Goal: Information Seeking & Learning: Learn about a topic

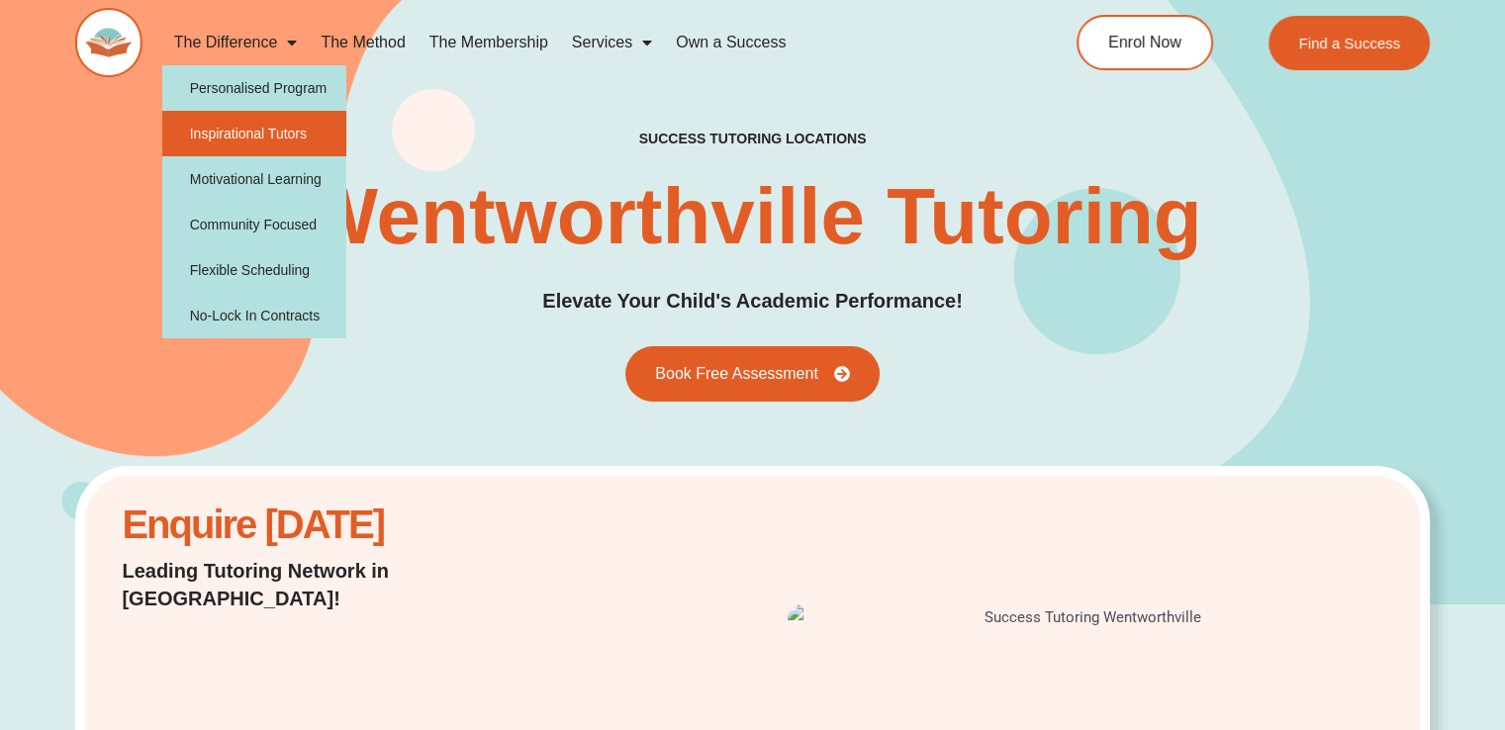
click at [283, 124] on link "Inspirational Tutors" at bounding box center [254, 134] width 185 height 46
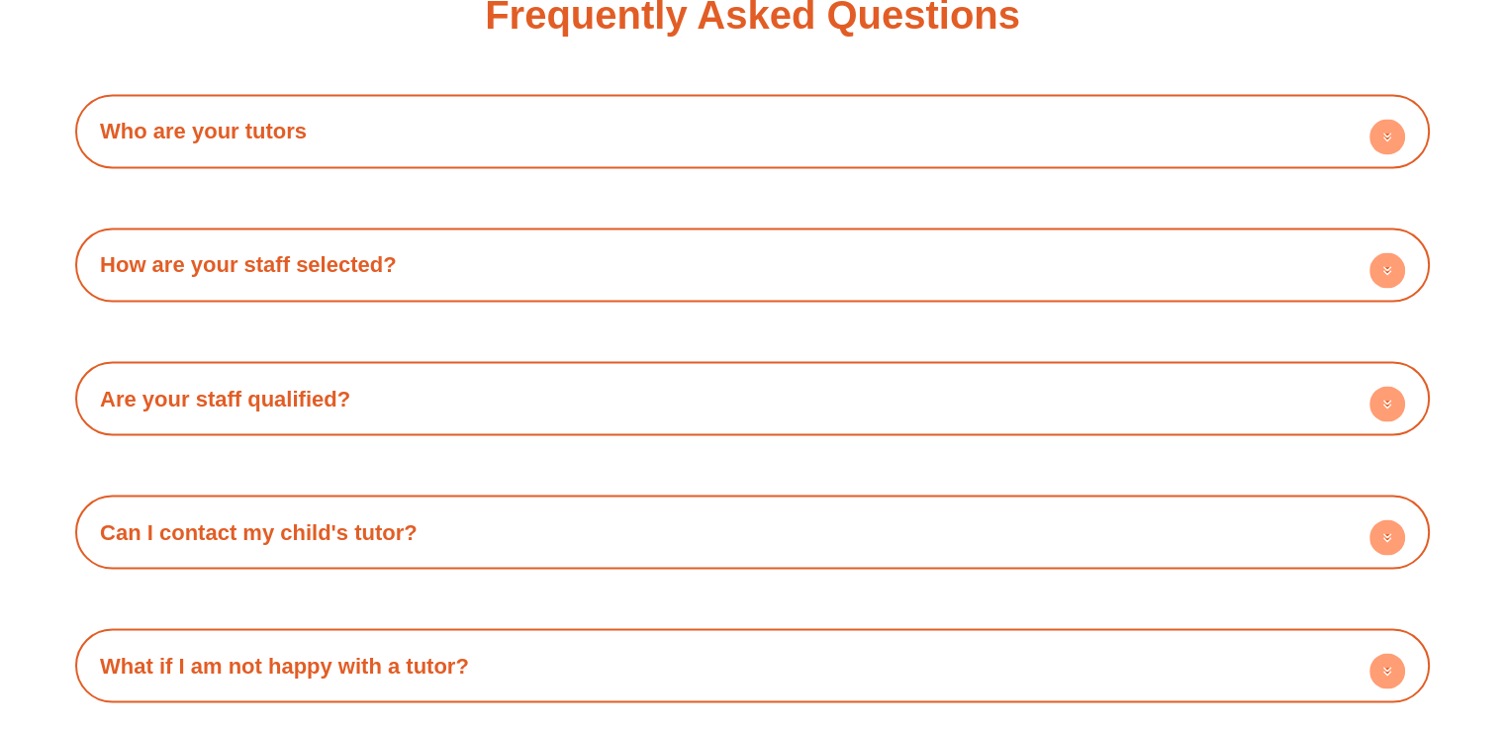
scroll to position [3479, 0]
click at [360, 116] on h4 "Who are your tutors" at bounding box center [752, 131] width 1335 height 54
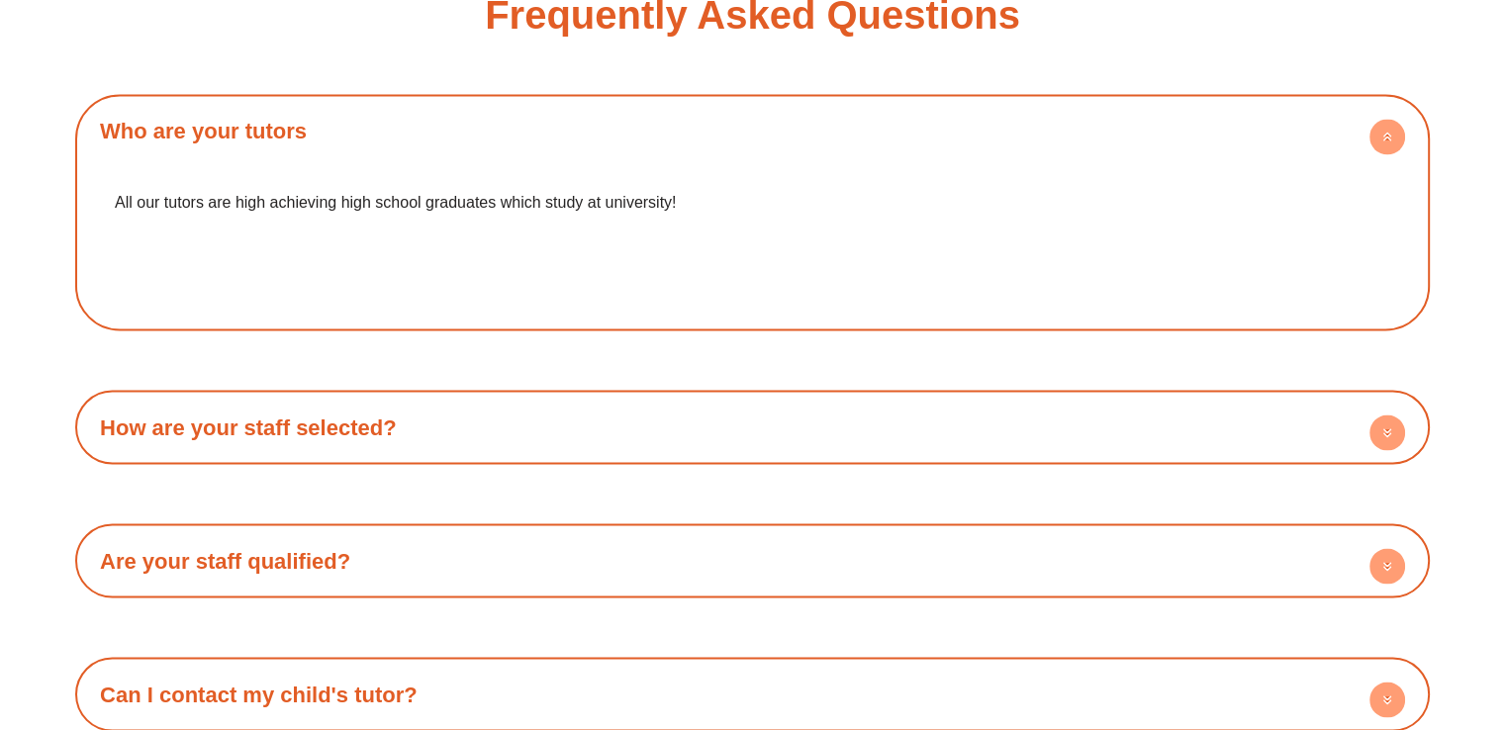
click at [360, 116] on h4 "Who are your tutors" at bounding box center [752, 131] width 1335 height 54
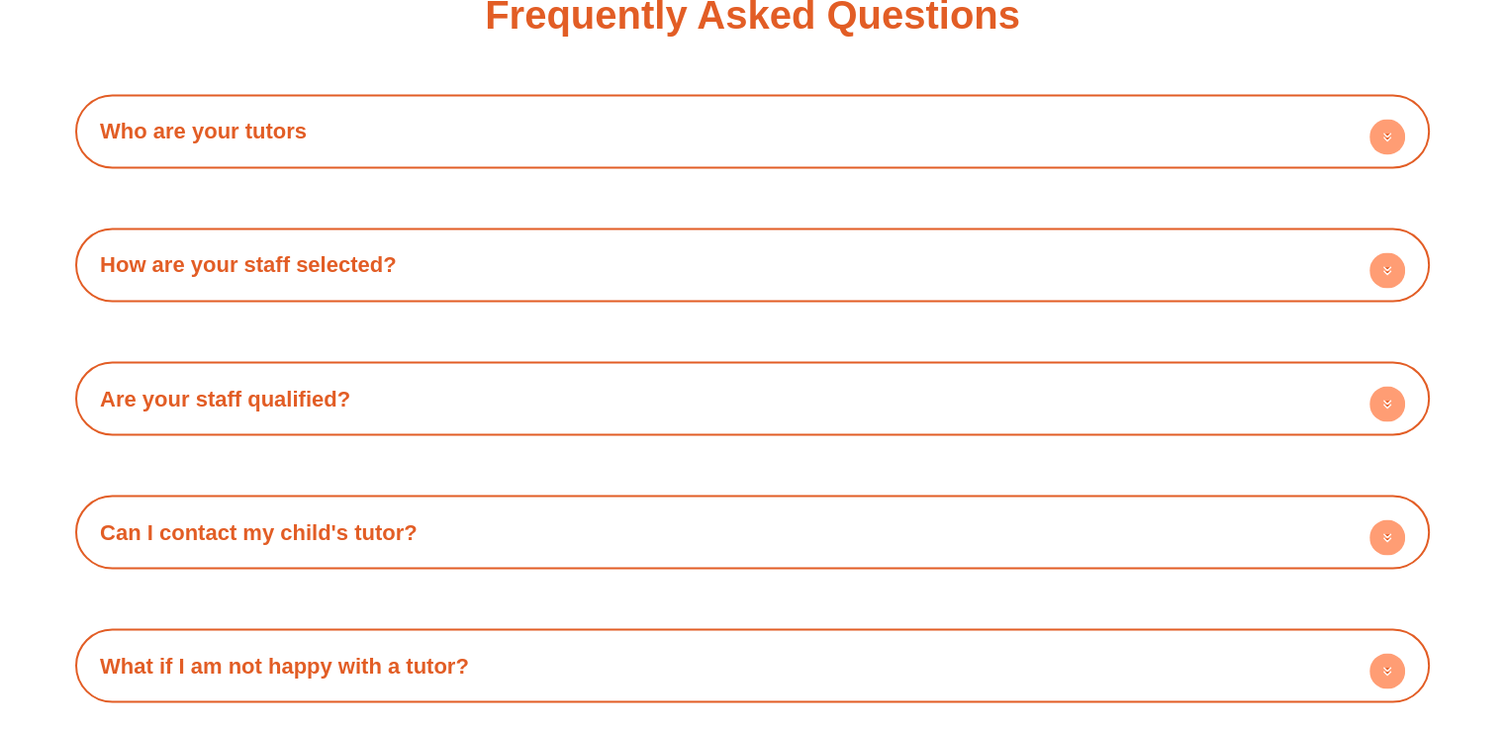
click at [281, 267] on link "How are your staff selected?" at bounding box center [248, 264] width 297 height 25
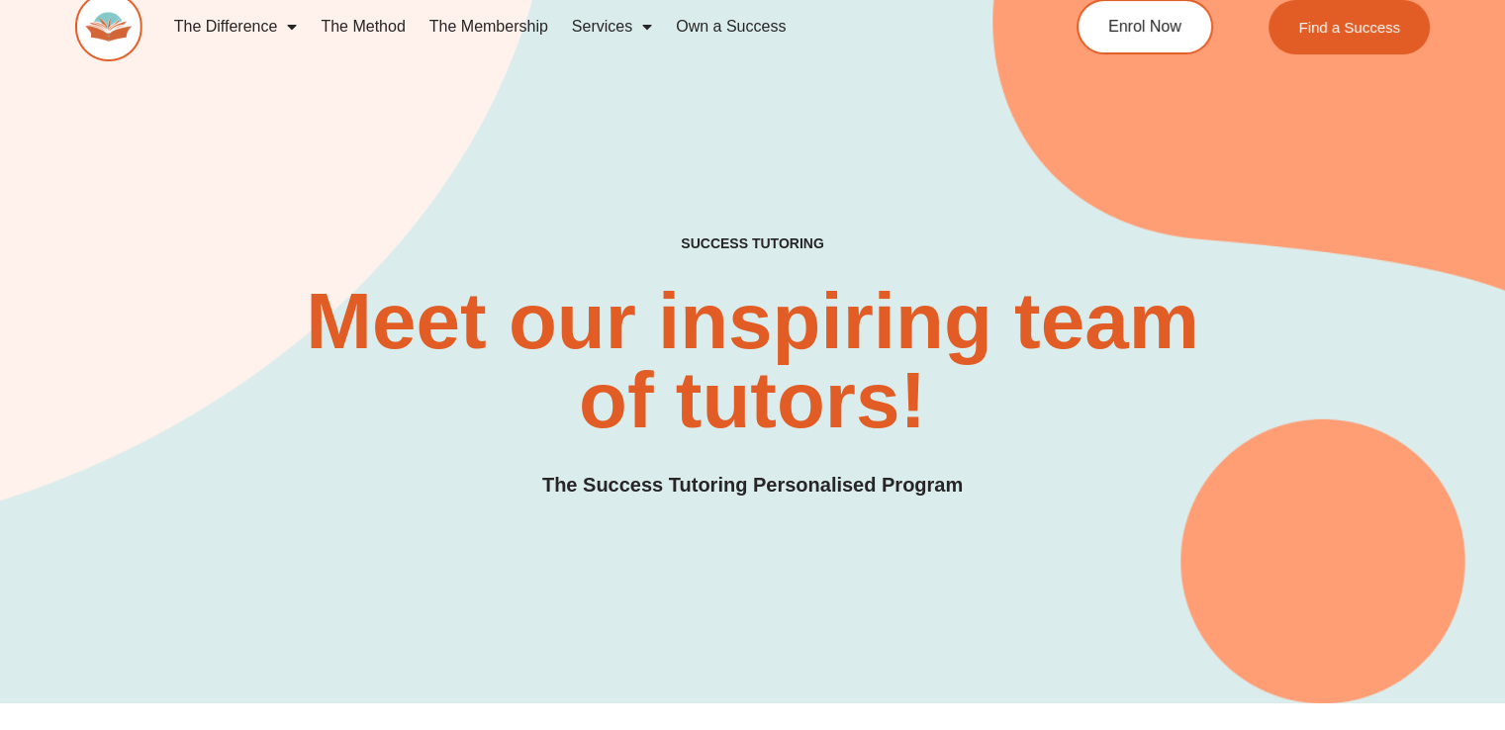
scroll to position [0, 0]
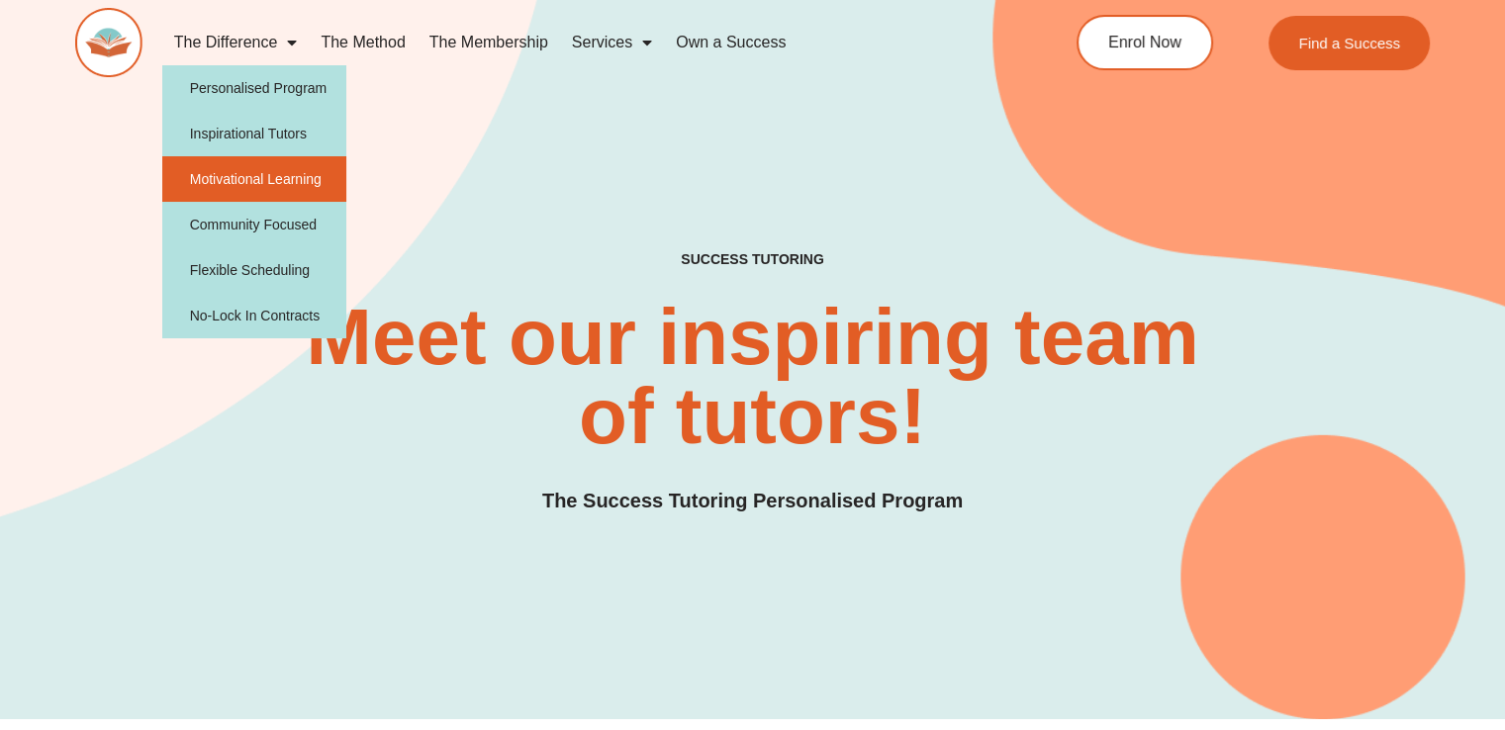
click at [258, 159] on link "Motivational Learning" at bounding box center [254, 179] width 185 height 46
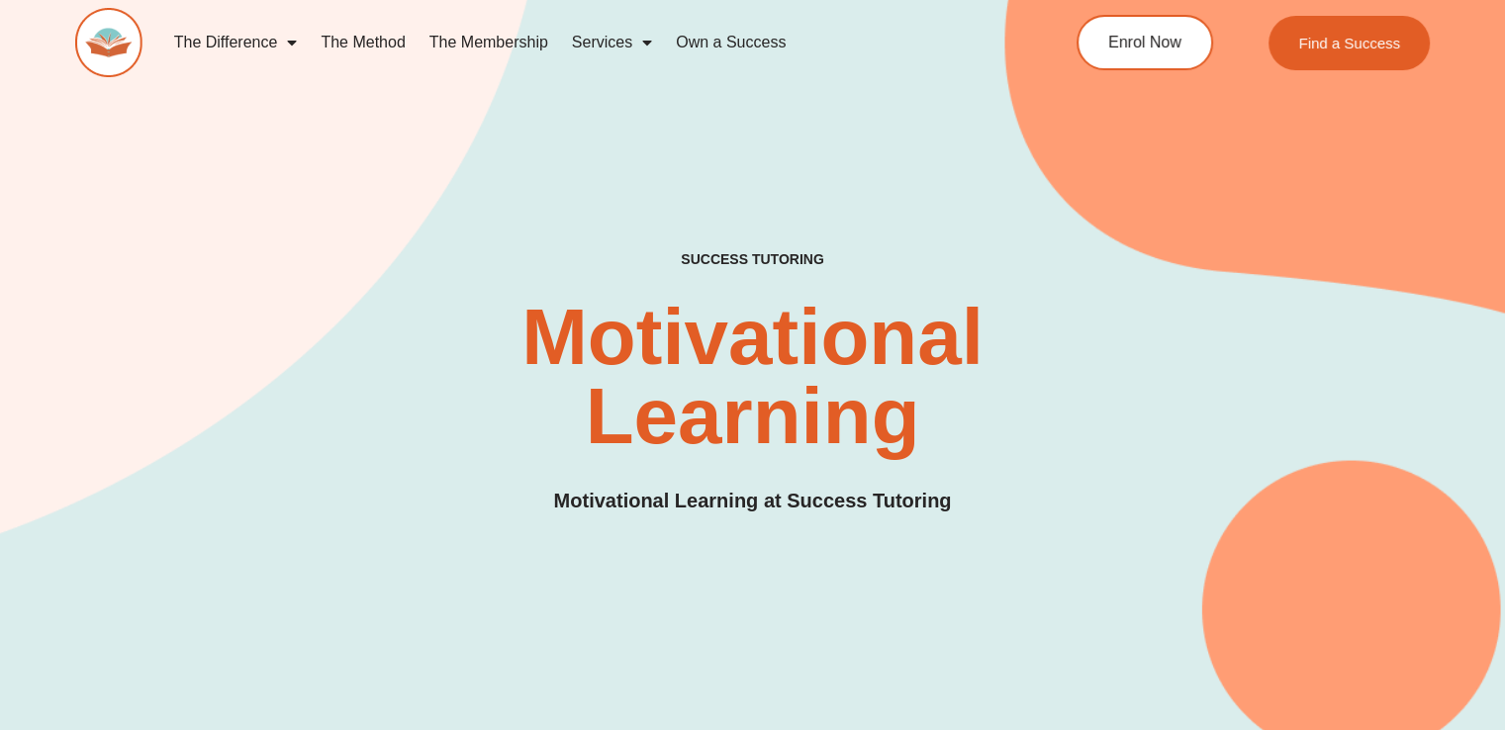
click at [374, 44] on link "The Method" at bounding box center [363, 43] width 108 height 46
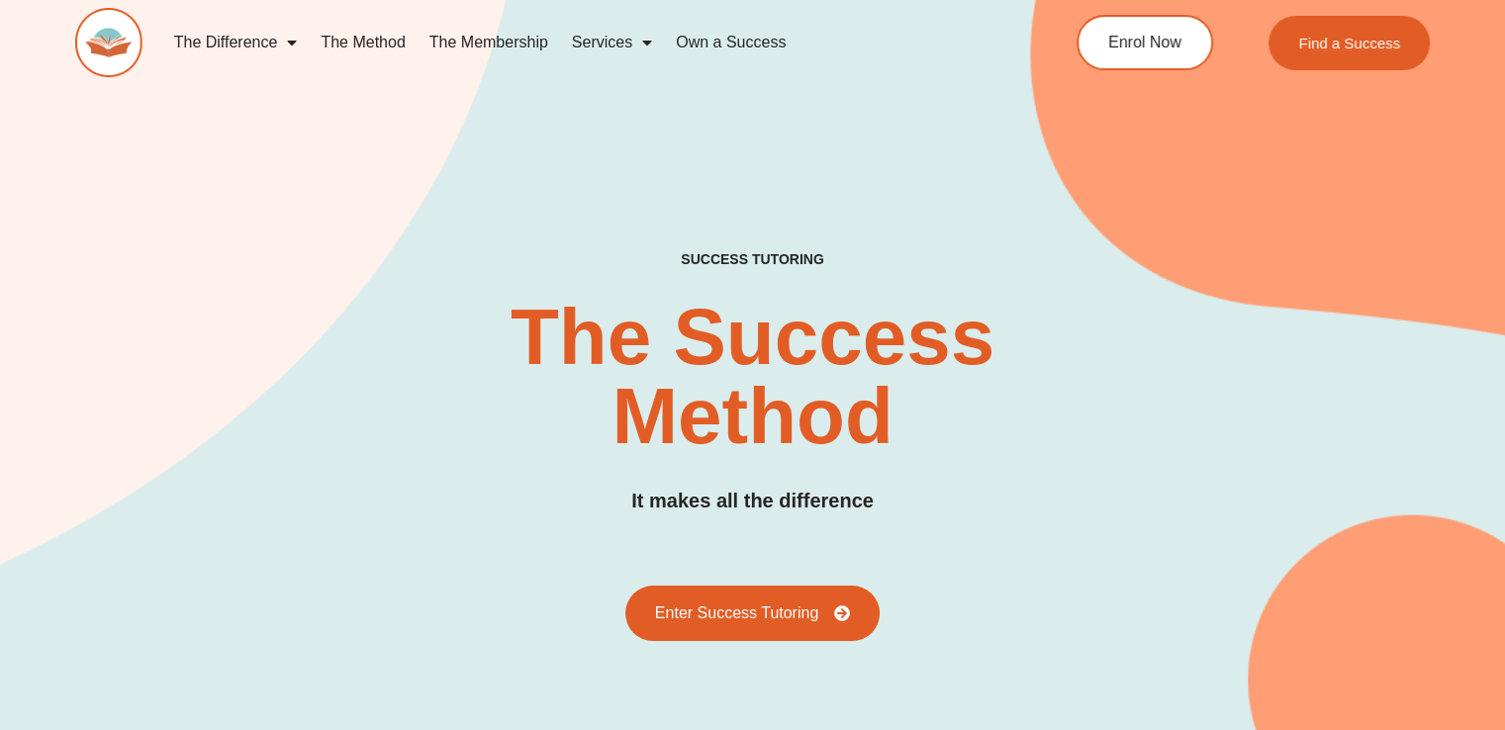
click at [509, 34] on link "The Membership" at bounding box center [489, 43] width 142 height 46
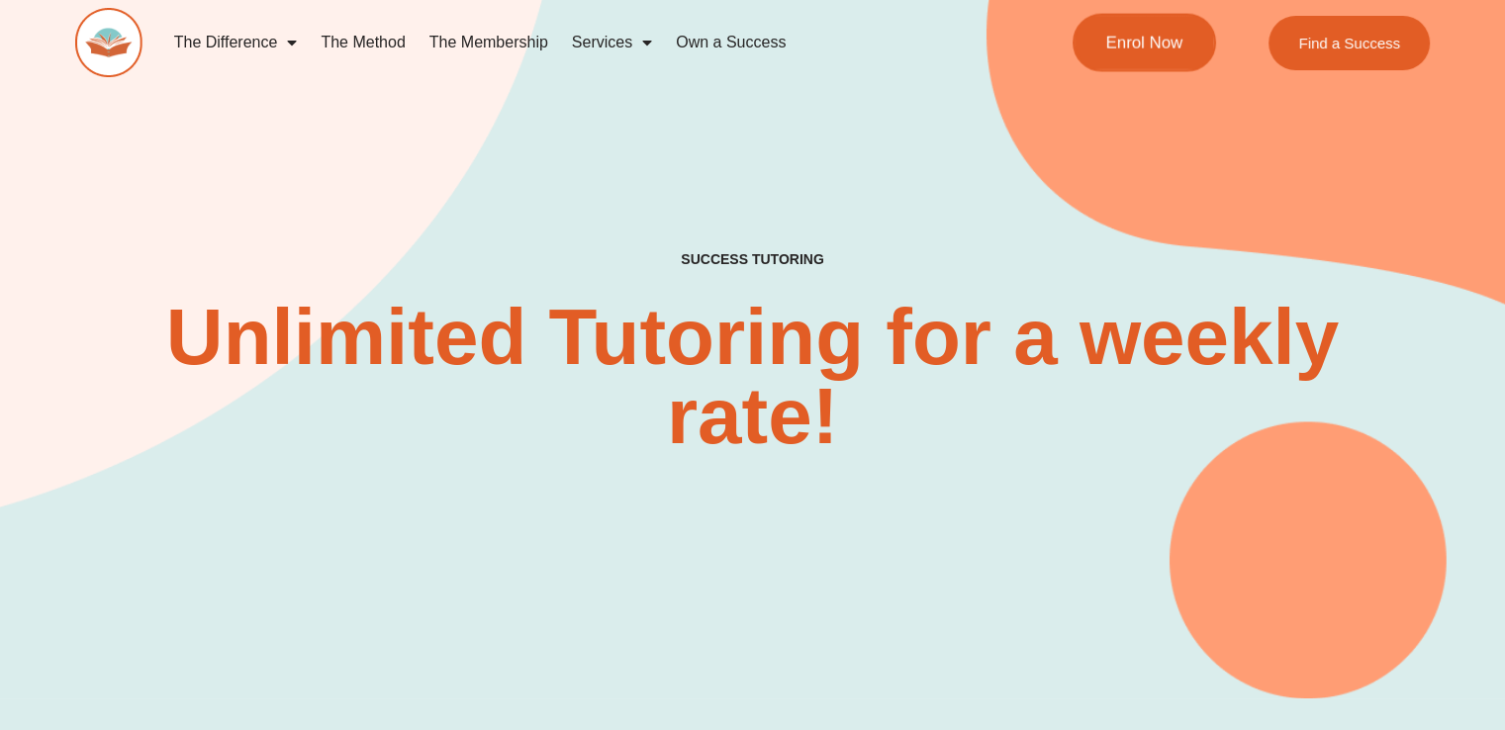
click at [1143, 29] on link "Enrol Now" at bounding box center [1144, 43] width 143 height 58
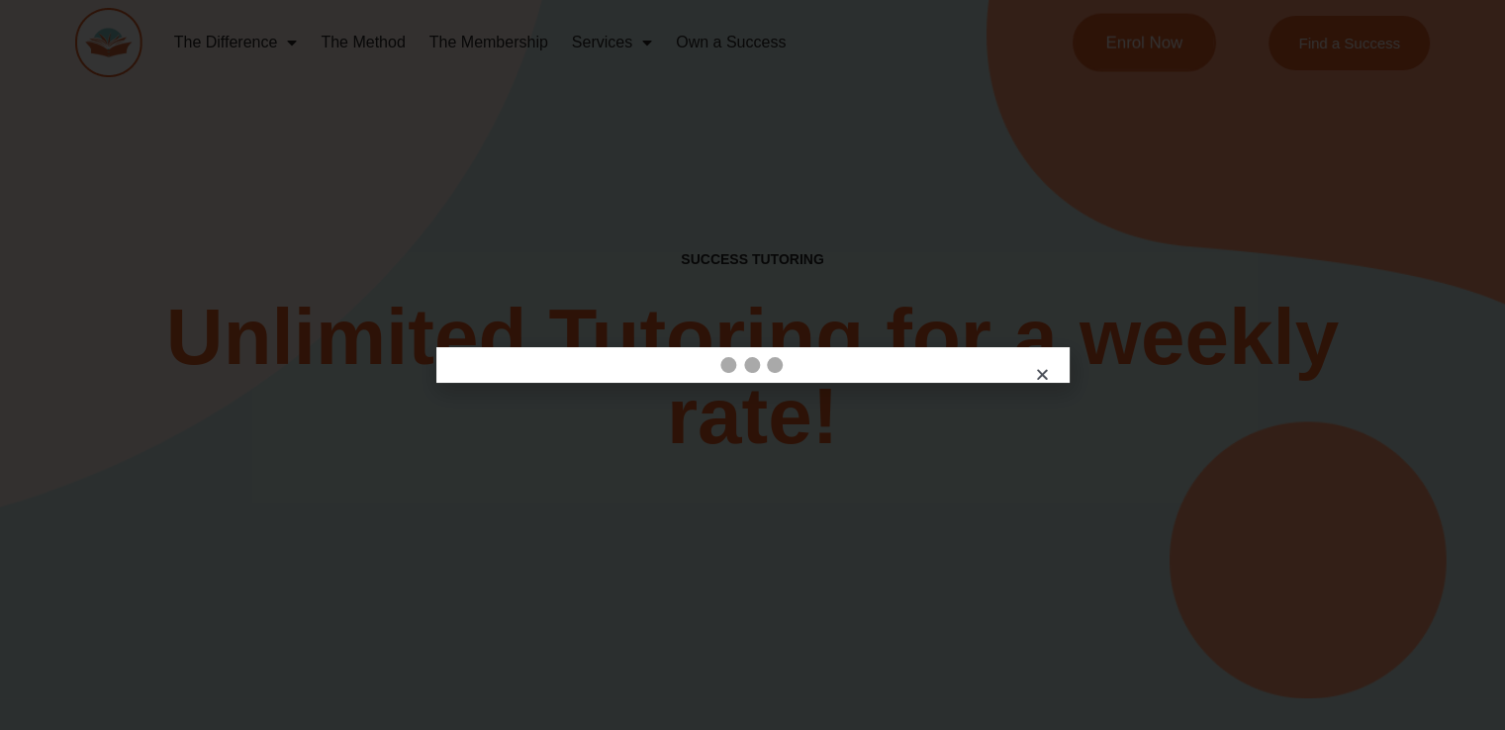
click at [1143, 29] on div at bounding box center [752, 365] width 1505 height 730
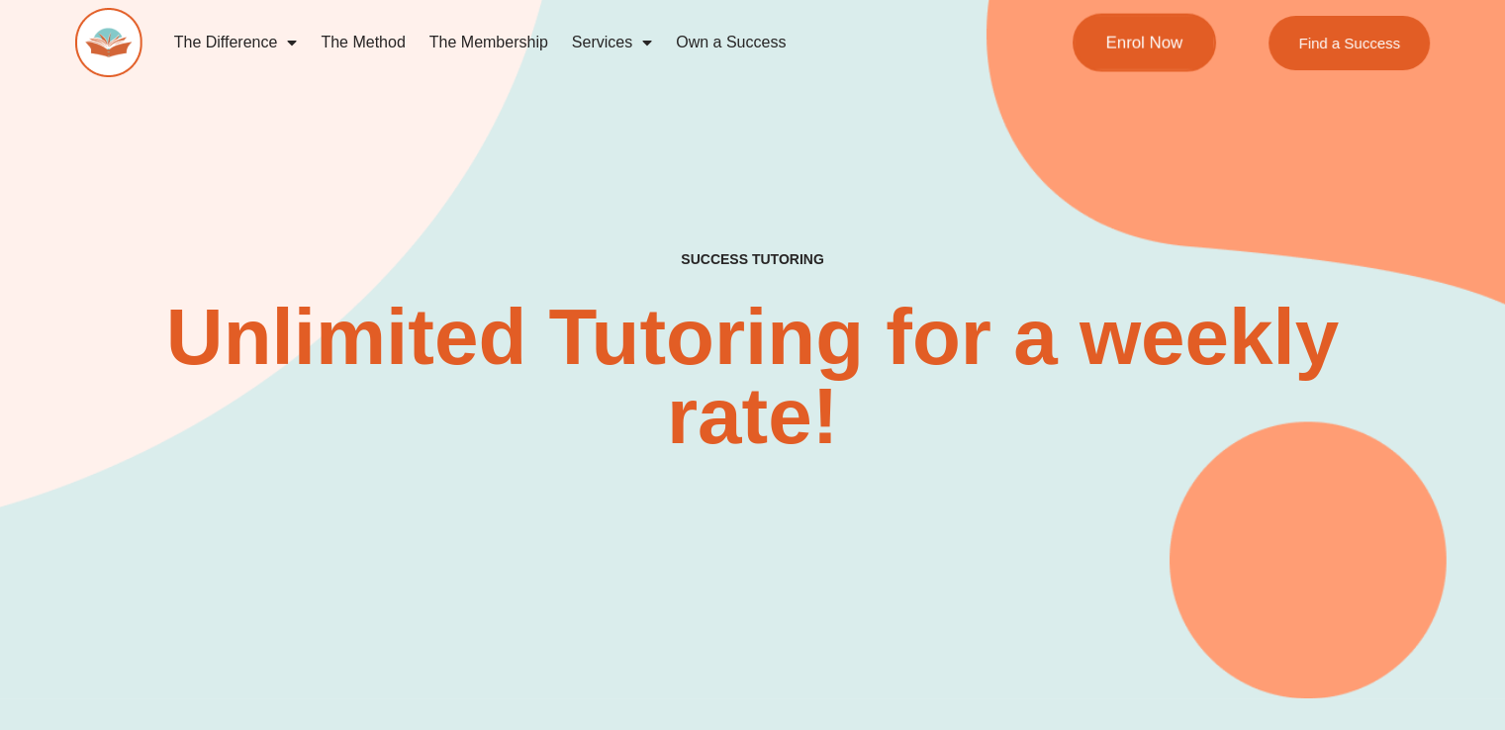
click at [1143, 29] on link "Enrol Now" at bounding box center [1144, 43] width 143 height 58
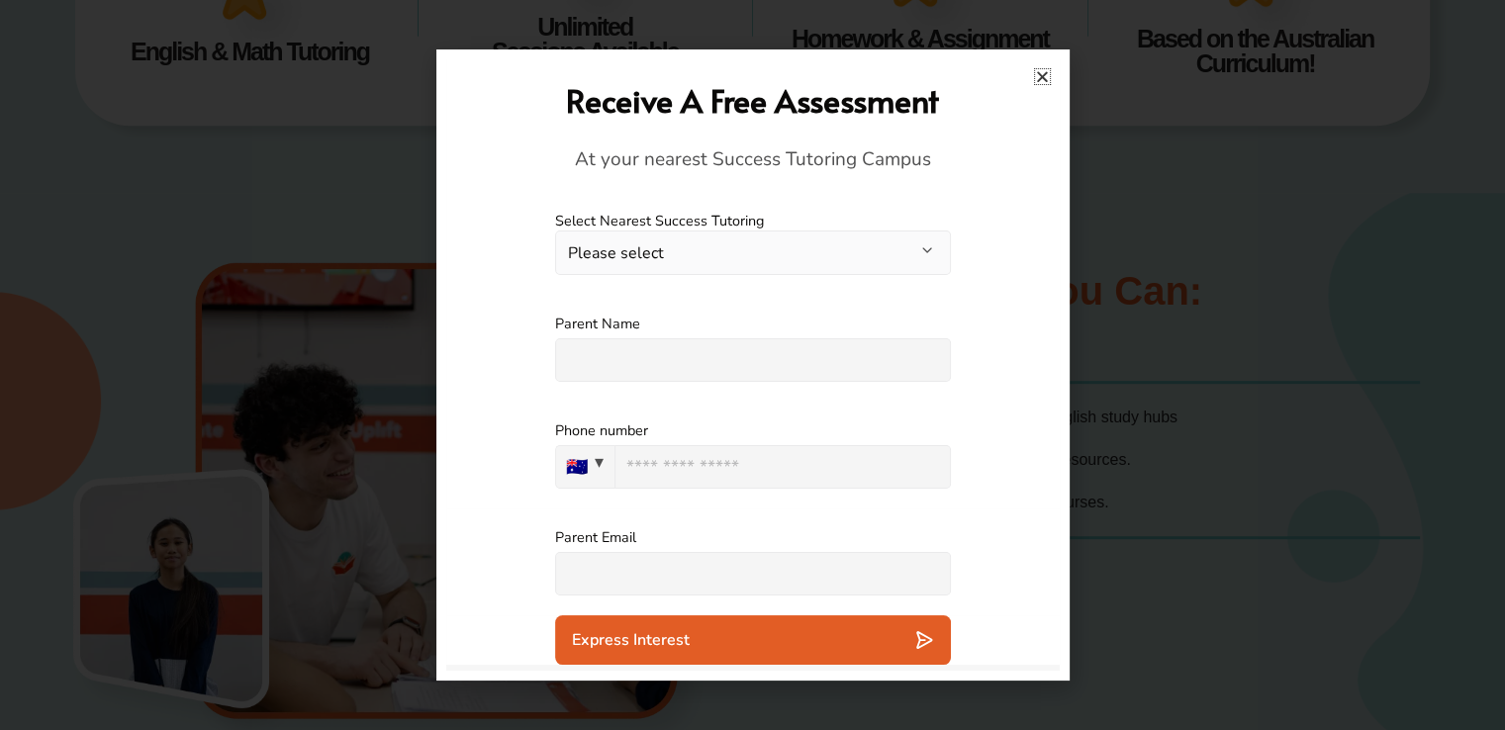
scroll to position [918, 0]
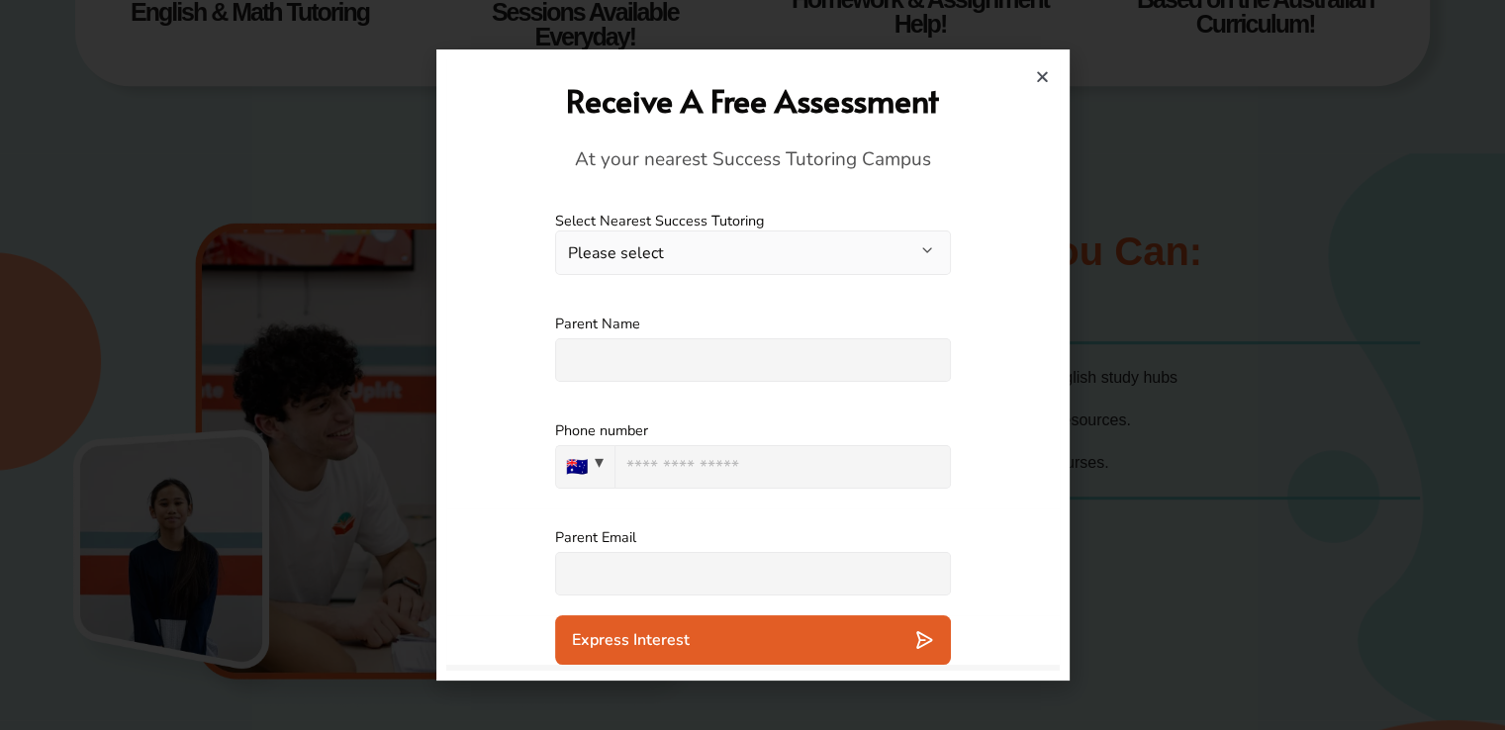
click at [166, 366] on div at bounding box center [752, 365] width 1505 height 730
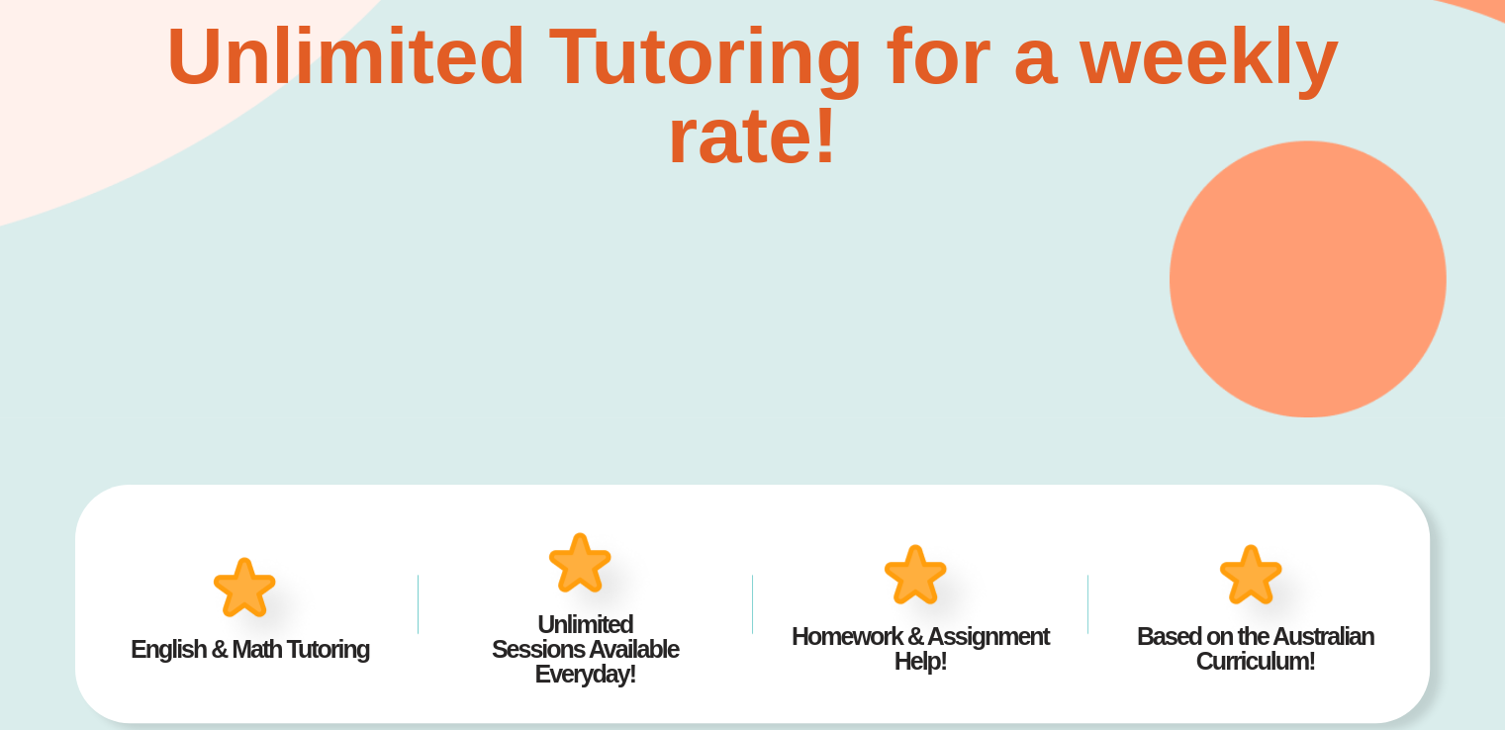
scroll to position [80, 0]
